Goal: Find contact information: Find contact information

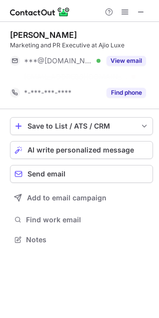
scroll to position [217, 159]
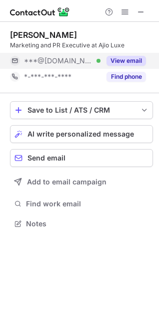
click at [125, 60] on button "View email" at bounding box center [125, 61] width 39 height 10
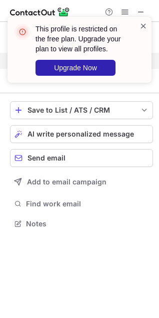
click at [141, 29] on span at bounding box center [143, 26] width 8 height 10
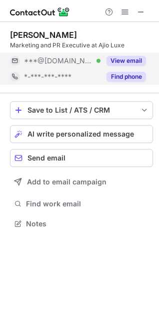
click at [135, 77] on button "Find phone" at bounding box center [125, 77] width 39 height 10
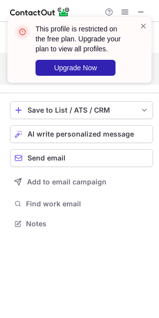
click at [131, 60] on div "This profile is restricted on the free plan. Upgrade your plan to view all prof…" at bounding box center [85, 50] width 101 height 52
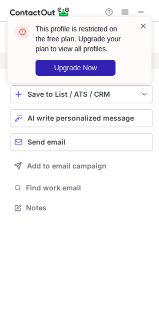
scroll to position [201, 159]
click at [143, 24] on span at bounding box center [143, 26] width 8 height 10
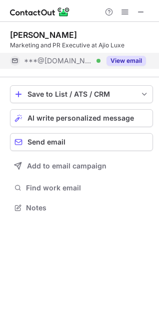
click at [114, 62] on button "View email" at bounding box center [125, 61] width 39 height 10
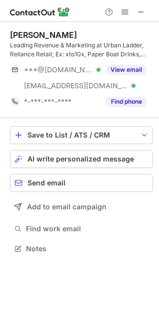
scroll to position [242, 159]
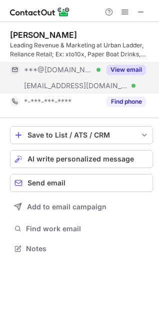
click at [136, 70] on button "View email" at bounding box center [125, 70] width 39 height 10
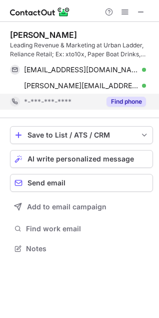
click at [129, 97] on button "Find phone" at bounding box center [125, 102] width 39 height 10
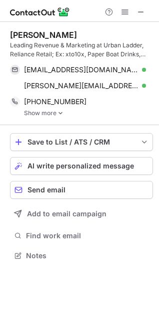
scroll to position [249, 159]
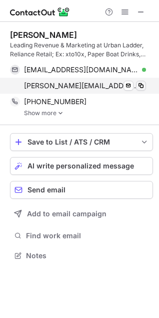
click at [140, 86] on span at bounding box center [141, 86] width 8 height 8
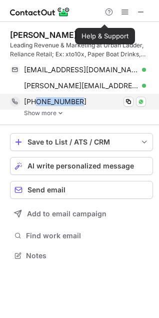
drag, startPoint x: 36, startPoint y: 100, endPoint x: 82, endPoint y: 98, distance: 45.4
click at [82, 98] on div "[PHONE_NUMBER]" at bounding box center [85, 101] width 122 height 9
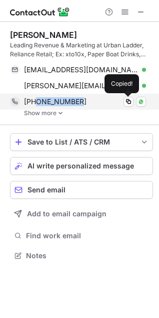
copy span "7829096588"
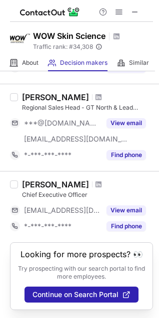
scroll to position [112, 0]
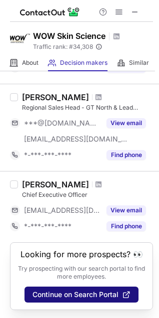
click at [122, 287] on button "Continue on Search Portal" at bounding box center [81, 295] width 114 height 16
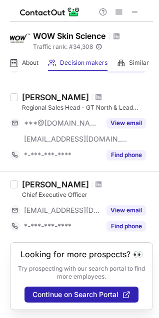
click at [48, 180] on div "[PERSON_NAME]" at bounding box center [55, 185] width 67 height 10
click at [54, 180] on div "[PERSON_NAME]" at bounding box center [55, 185] width 67 height 10
click at [13, 181] on div at bounding box center [14, 185] width 8 height 8
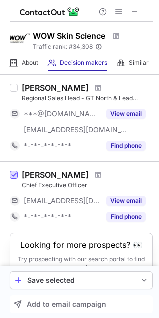
click at [13, 175] on span at bounding box center [14, 176] width 8 height 8
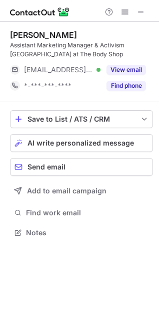
scroll to position [226, 159]
click at [141, 14] on span at bounding box center [141, 12] width 8 height 8
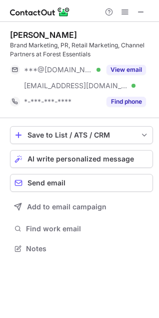
scroll to position [242, 159]
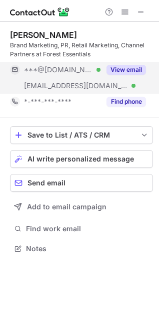
click at [118, 67] on button "View email" at bounding box center [125, 70] width 39 height 10
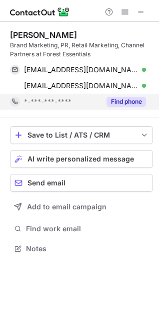
click at [125, 102] on button "Find phone" at bounding box center [125, 102] width 39 height 10
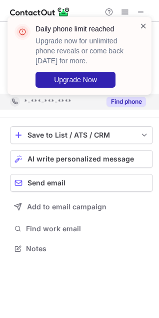
click at [144, 27] on span at bounding box center [143, 26] width 8 height 10
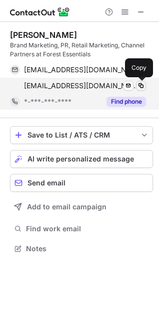
click at [139, 86] on span at bounding box center [141, 86] width 8 height 8
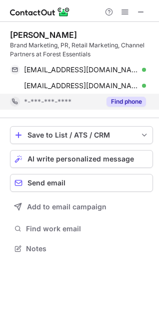
click at [140, 10] on span at bounding box center [141, 12] width 8 height 8
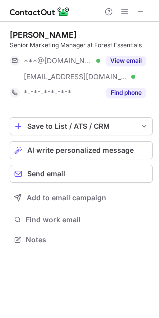
scroll to position [233, 159]
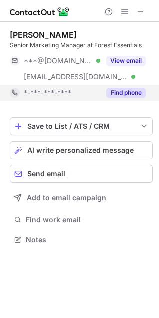
click at [132, 93] on button "Find phone" at bounding box center [125, 93] width 39 height 10
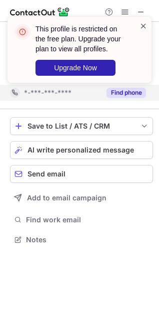
click at [144, 25] on span at bounding box center [143, 26] width 8 height 10
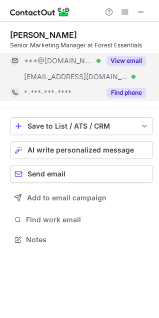
click at [131, 59] on button "View email" at bounding box center [125, 61] width 39 height 10
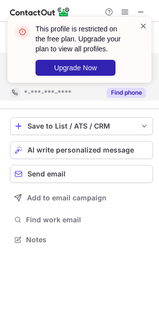
click at [143, 26] on span at bounding box center [143, 26] width 8 height 10
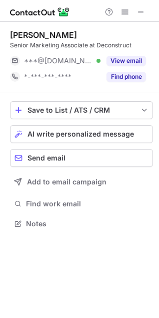
scroll to position [217, 159]
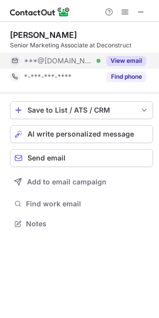
click at [117, 57] on button "View email" at bounding box center [125, 61] width 39 height 10
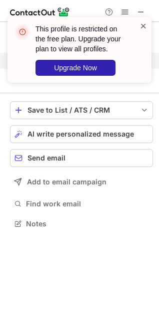
click at [144, 24] on span at bounding box center [143, 26] width 8 height 10
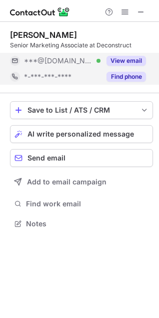
click at [135, 76] on button "Find phone" at bounding box center [125, 77] width 39 height 10
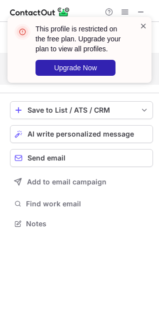
click at [142, 26] on span at bounding box center [143, 26] width 8 height 10
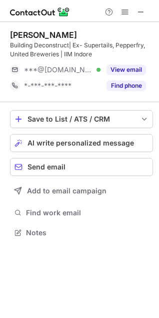
scroll to position [226, 159]
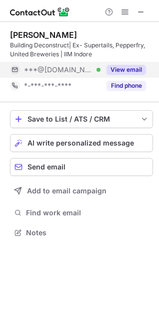
click at [138, 73] on button "View email" at bounding box center [125, 70] width 39 height 10
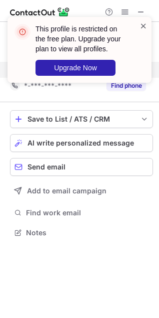
click at [144, 26] on span at bounding box center [143, 26] width 8 height 10
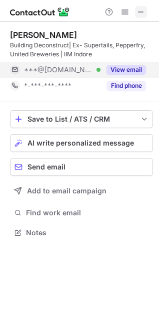
click at [139, 12] on span at bounding box center [141, 12] width 8 height 8
click at [139, 11] on span at bounding box center [141, 12] width 8 height 8
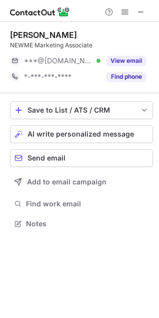
scroll to position [217, 159]
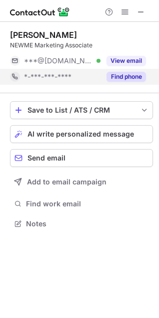
click at [135, 73] on button "Find phone" at bounding box center [125, 77] width 39 height 10
click at [128, 75] on button "Find phone" at bounding box center [125, 77] width 39 height 10
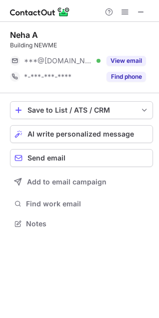
scroll to position [217, 159]
